Goal: Transaction & Acquisition: Register for event/course

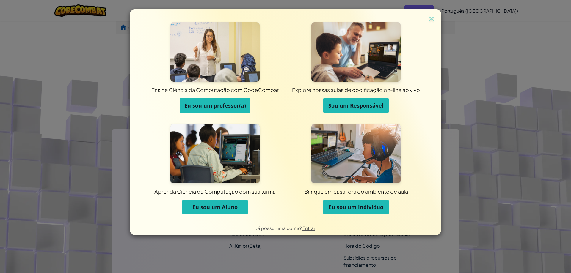
click at [243, 107] on font "Eu sou um professor(a)" at bounding box center [215, 105] width 62 height 7
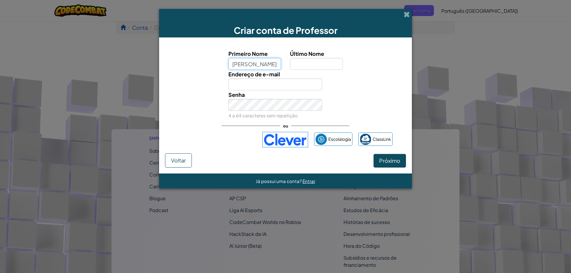
type input "[PERSON_NAME]"
type input "Prazeres"
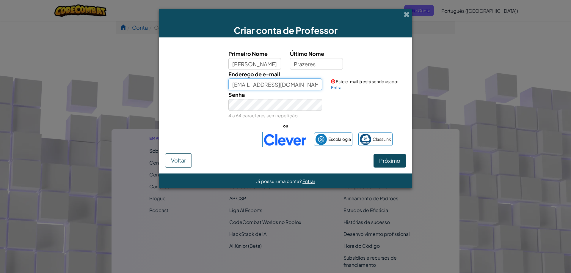
drag, startPoint x: 312, startPoint y: 86, endPoint x: 216, endPoint y: 76, distance: 96.2
click at [216, 76] on div "Endereço de e-mail [EMAIL_ADDRESS][DOMAIN_NAME] Este e-mail já está sendo usado…" at bounding box center [285, 80] width 247 height 21
type input "[EMAIL_ADDRESS][DOMAIN_NAME]"
click at [400, 162] on button "Próximo" at bounding box center [389, 161] width 32 height 14
select select "[GEOGRAPHIC_DATA]"
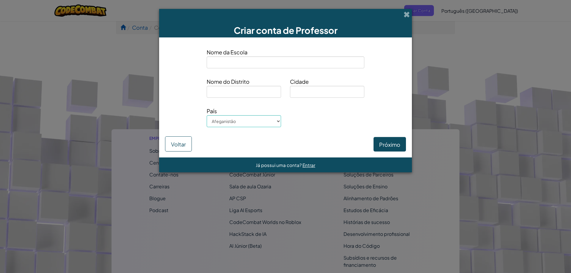
click at [288, 64] on input at bounding box center [286, 62] width 158 height 12
click at [307, 165] on font "Entrar" at bounding box center [308, 165] width 13 height 6
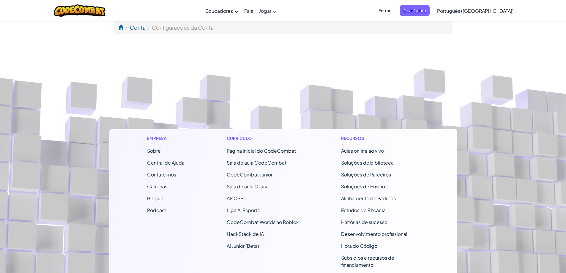
click at [391, 13] on font "Entrar" at bounding box center [385, 10] width 12 height 5
